Goal: Find specific page/section: Find specific page/section

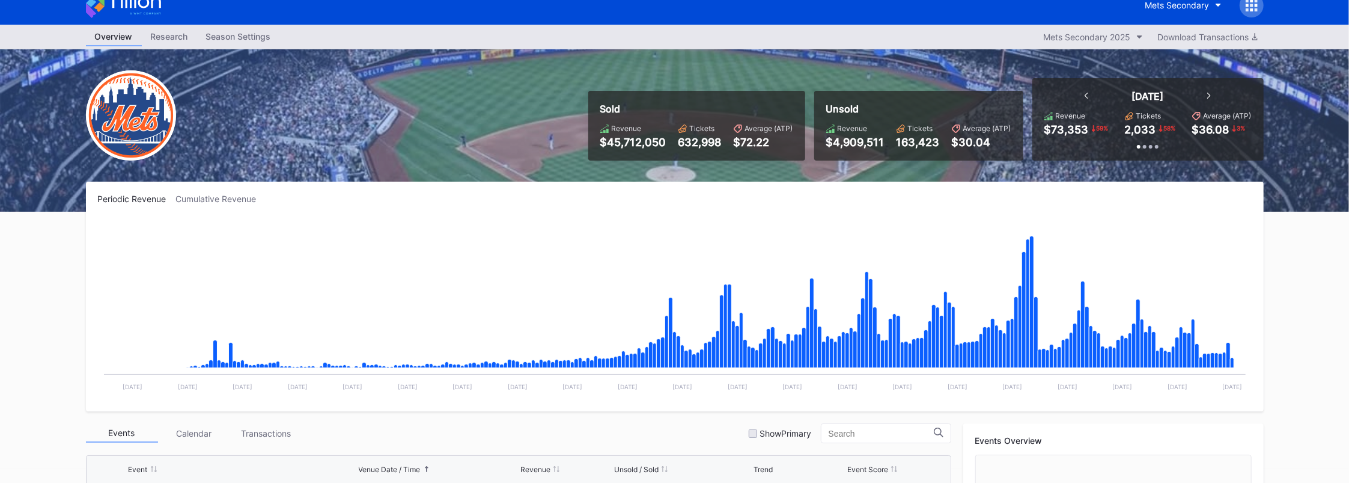
scroll to position [160, 0]
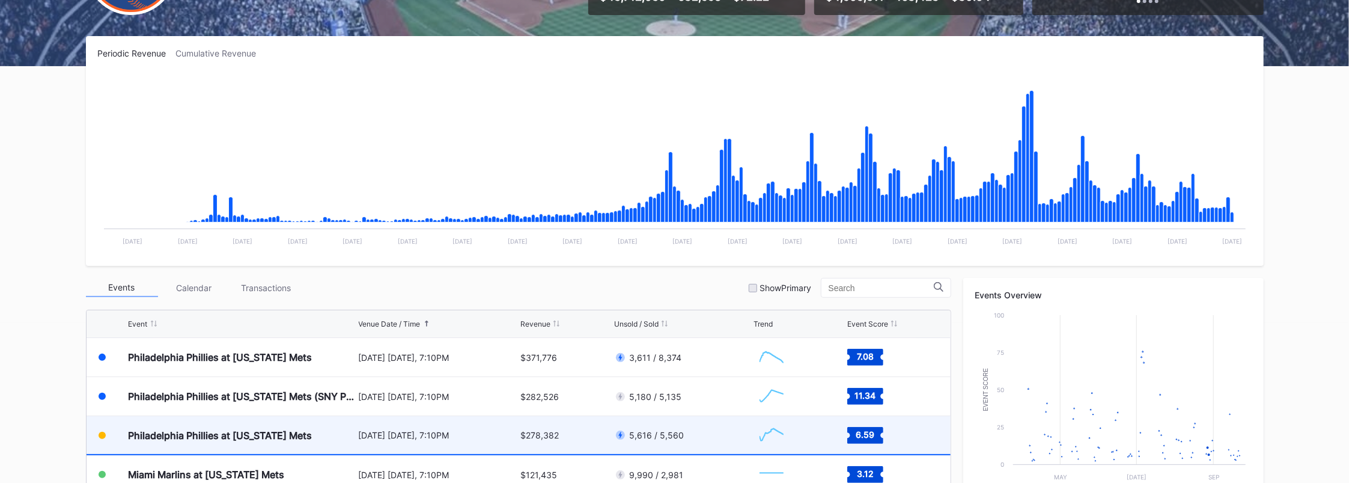
click at [236, 429] on div "Philadelphia Phillies at [US_STATE] Mets" at bounding box center [221, 435] width 184 height 12
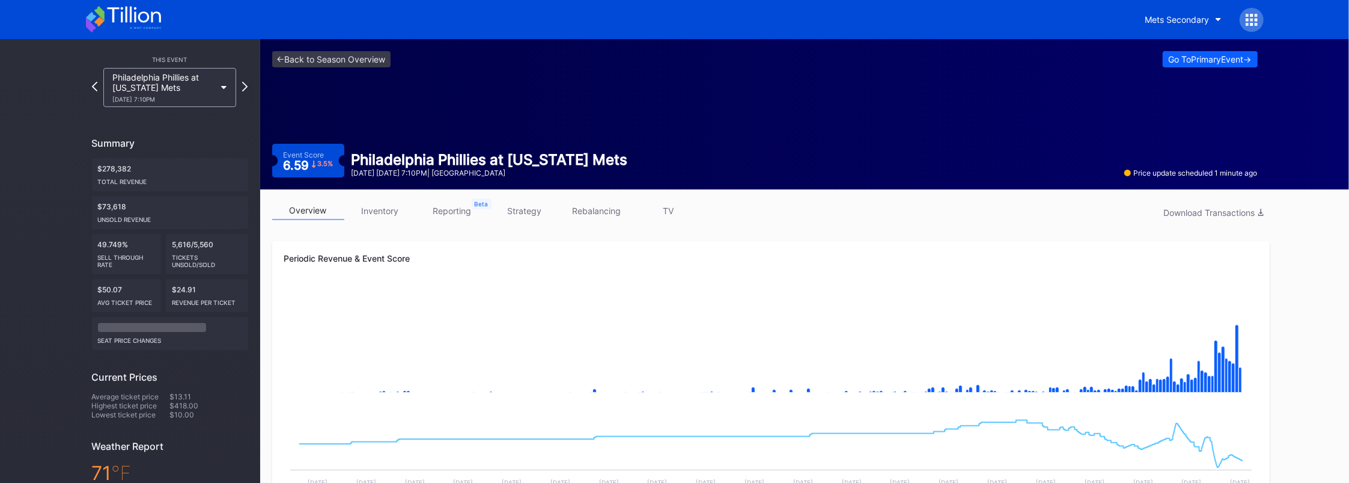
click at [375, 212] on link "inventory" at bounding box center [380, 210] width 72 height 19
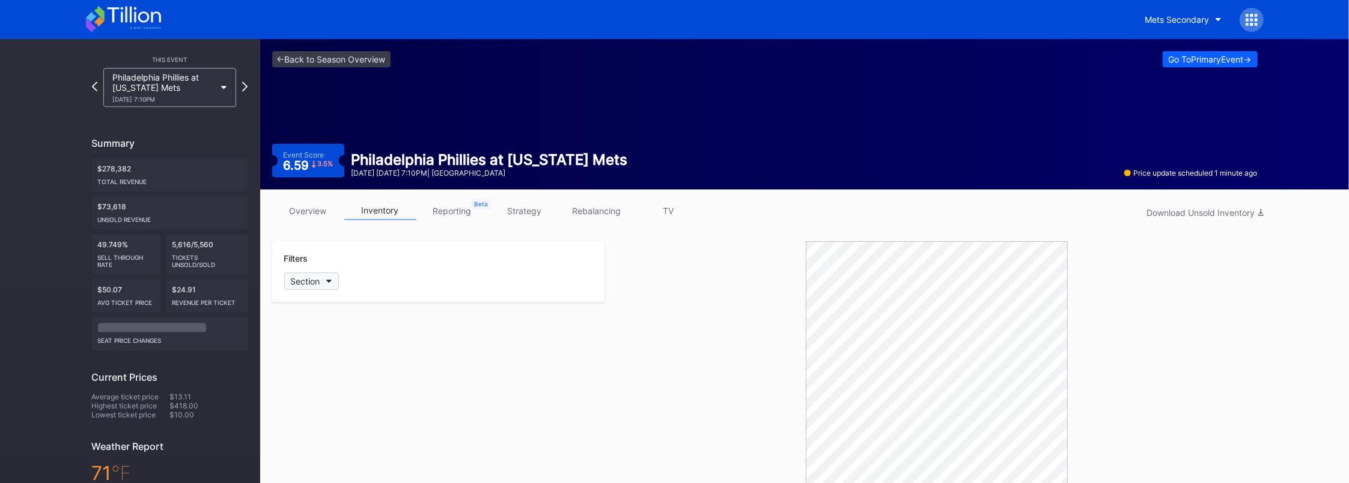
click at [321, 279] on button "Section" at bounding box center [311, 280] width 55 height 17
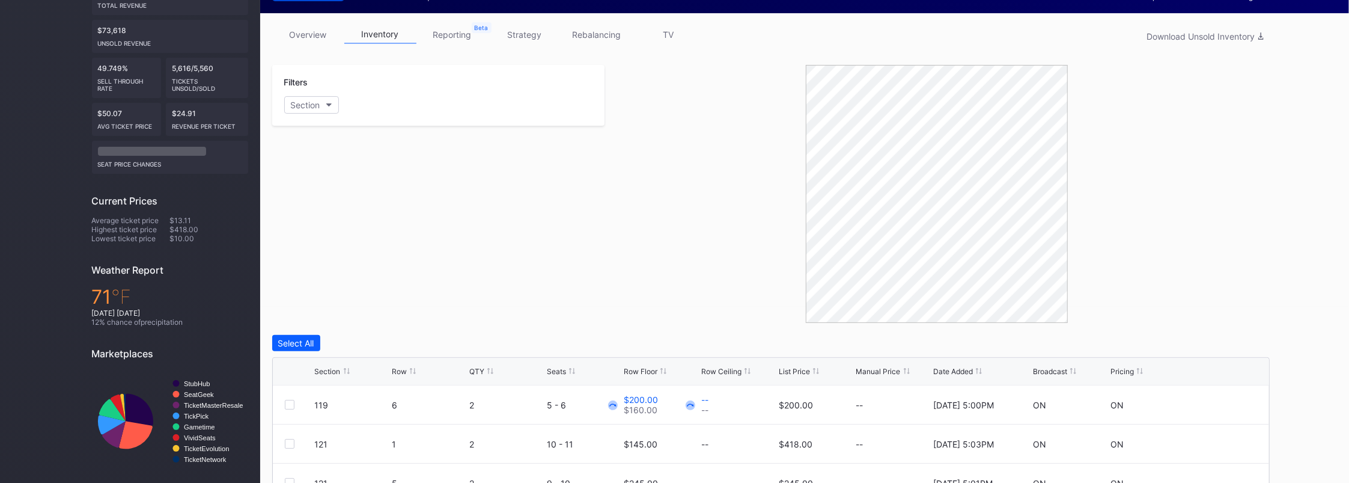
scroll to position [160, 0]
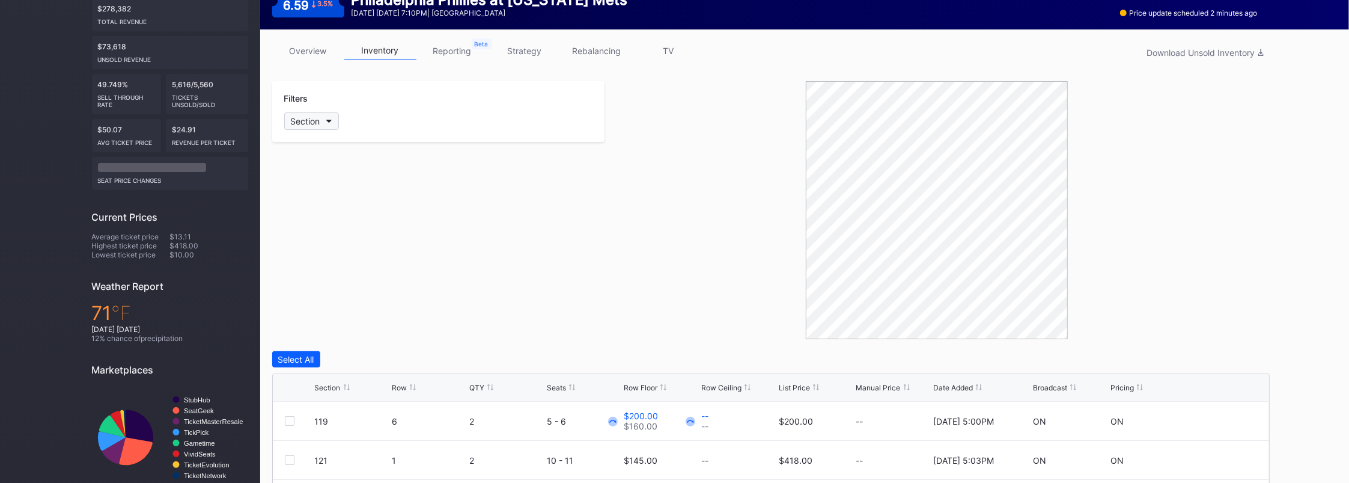
click at [329, 116] on button "Section" at bounding box center [311, 120] width 55 height 17
